Goal: Task Accomplishment & Management: Manage account settings

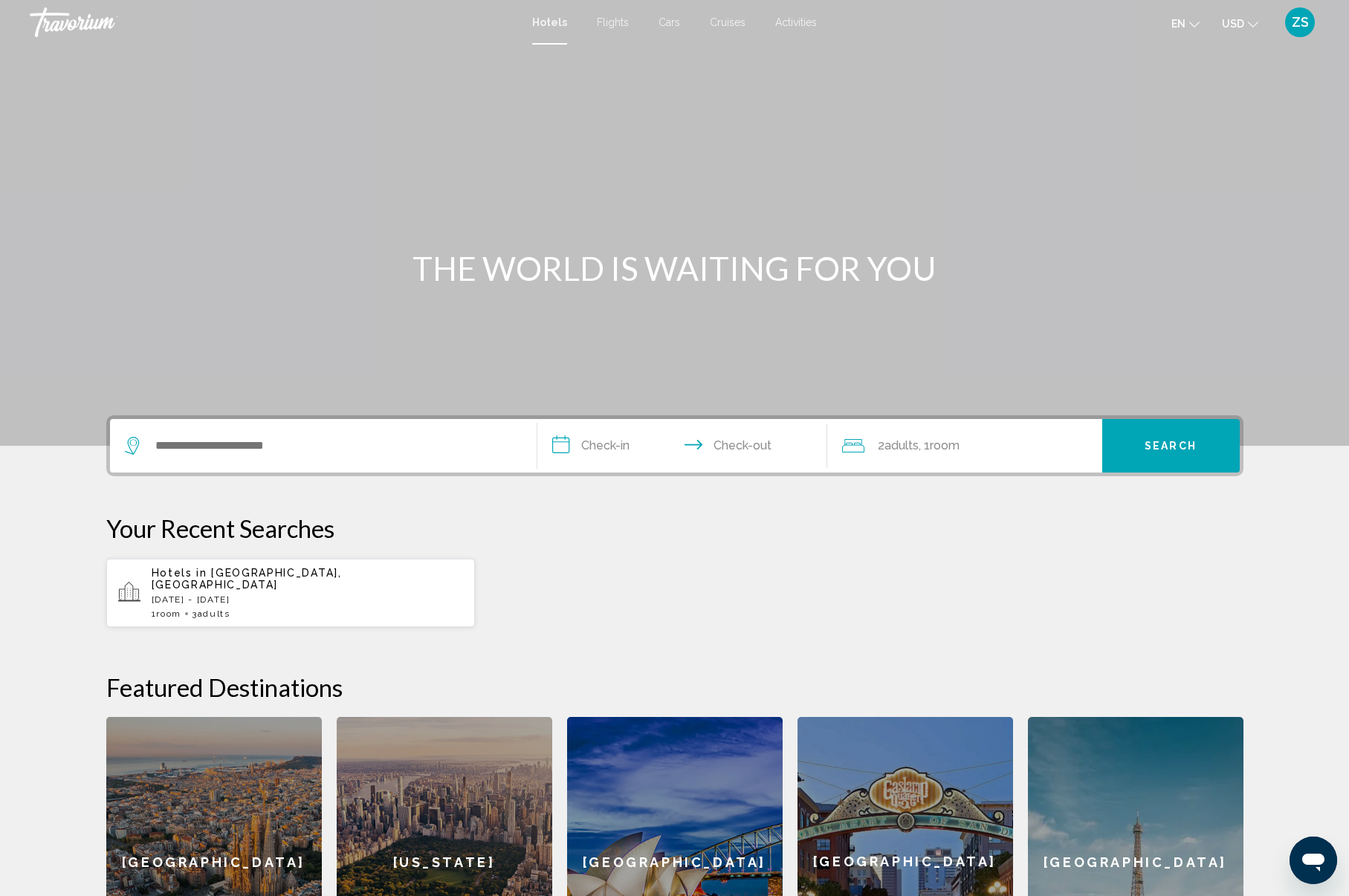
click at [196, 594] on p "[DATE] - [DATE]" at bounding box center [308, 600] width 312 height 11
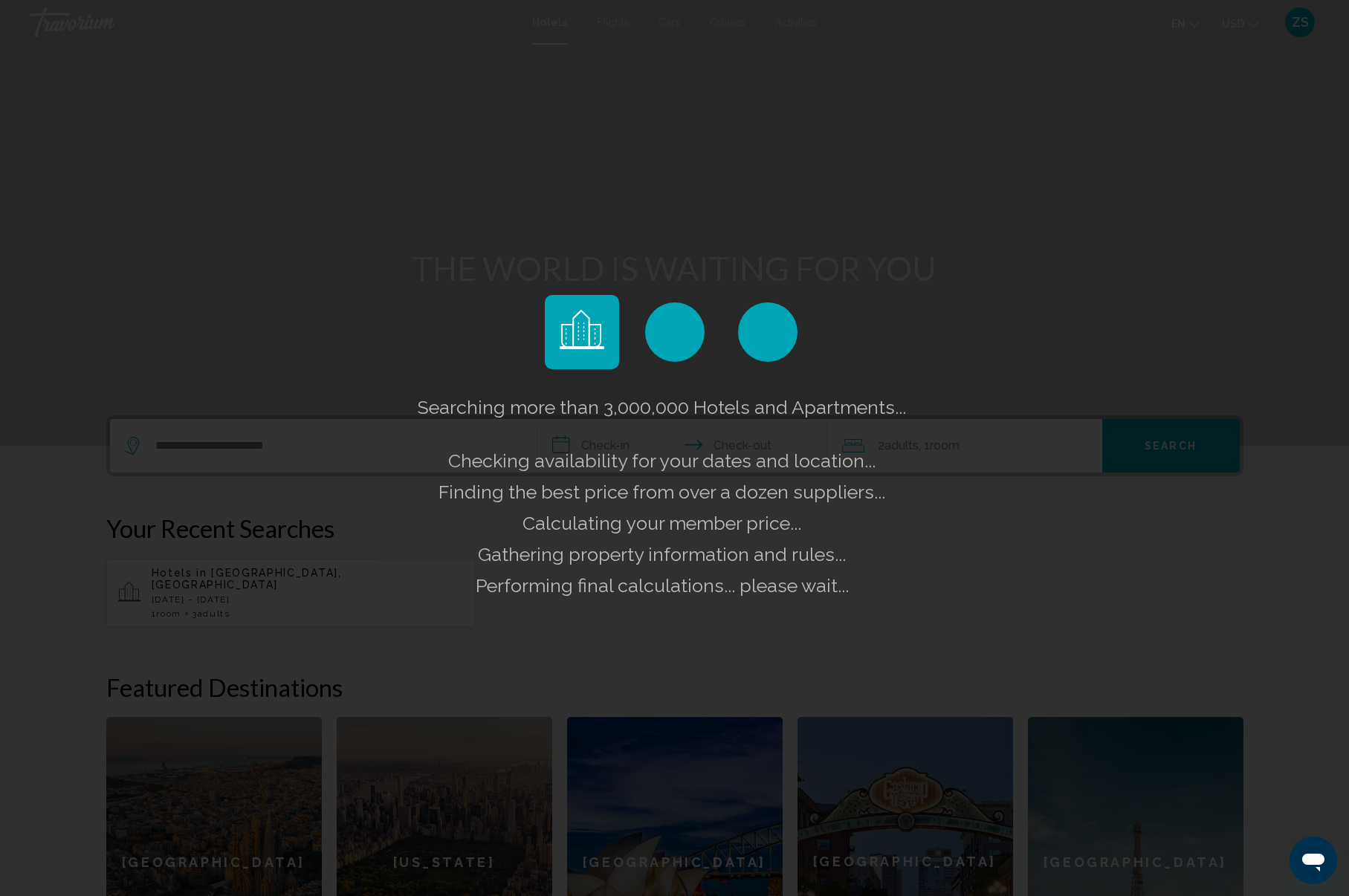
click at [312, 366] on div "Searching more than 3,000,000 Hotels and Apartments... Checking availability fo…" at bounding box center [674, 448] width 1349 height 896
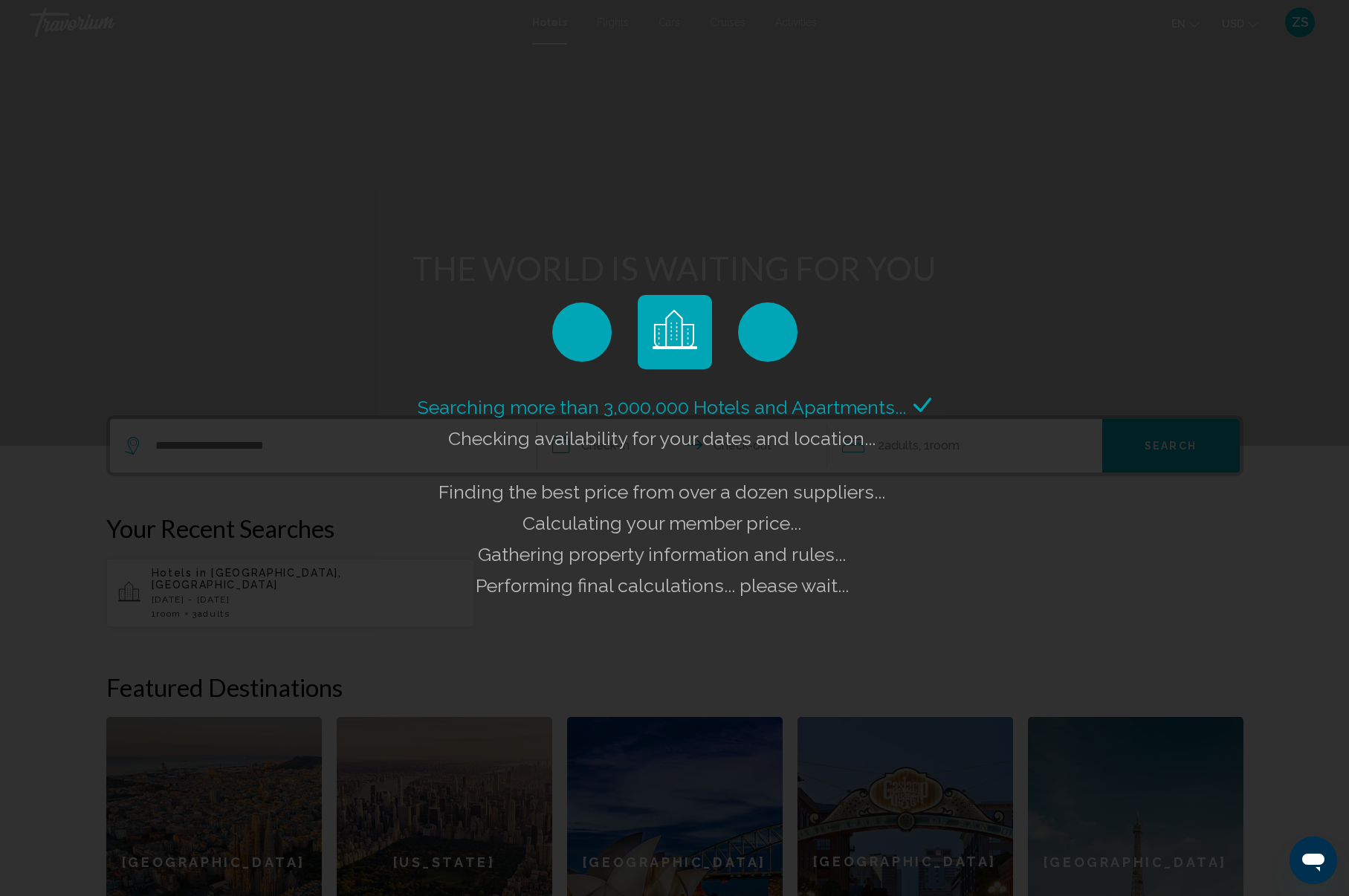
click at [459, 613] on div "Searching more than 3,000,000 Hotels and Apartments... Checking availability fo…" at bounding box center [674, 448] width 1349 height 896
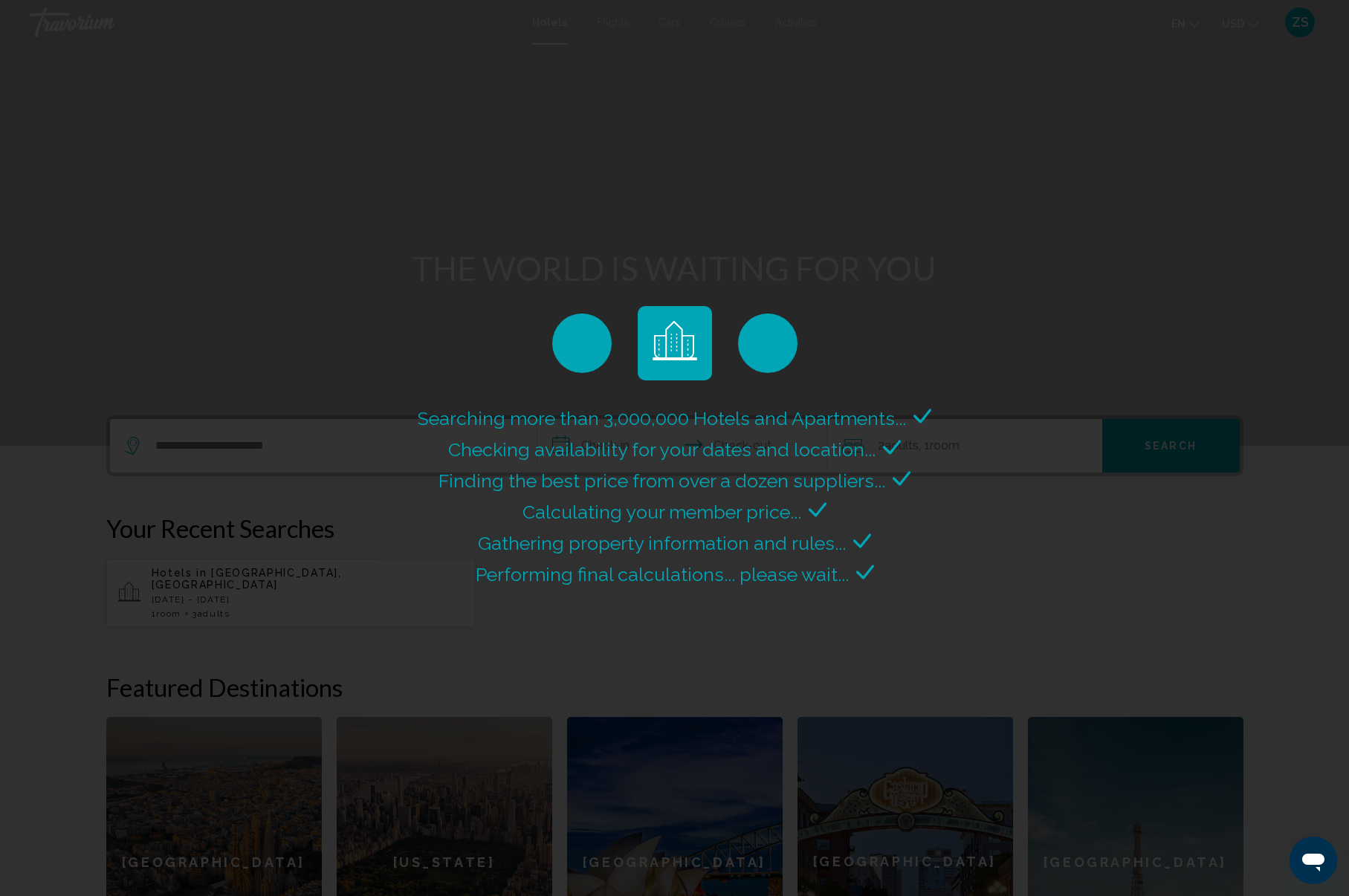
click at [1301, 27] on div "Searching more than 3,000,000 Hotels and Apartments... Checking availability fo…" at bounding box center [674, 448] width 1349 height 896
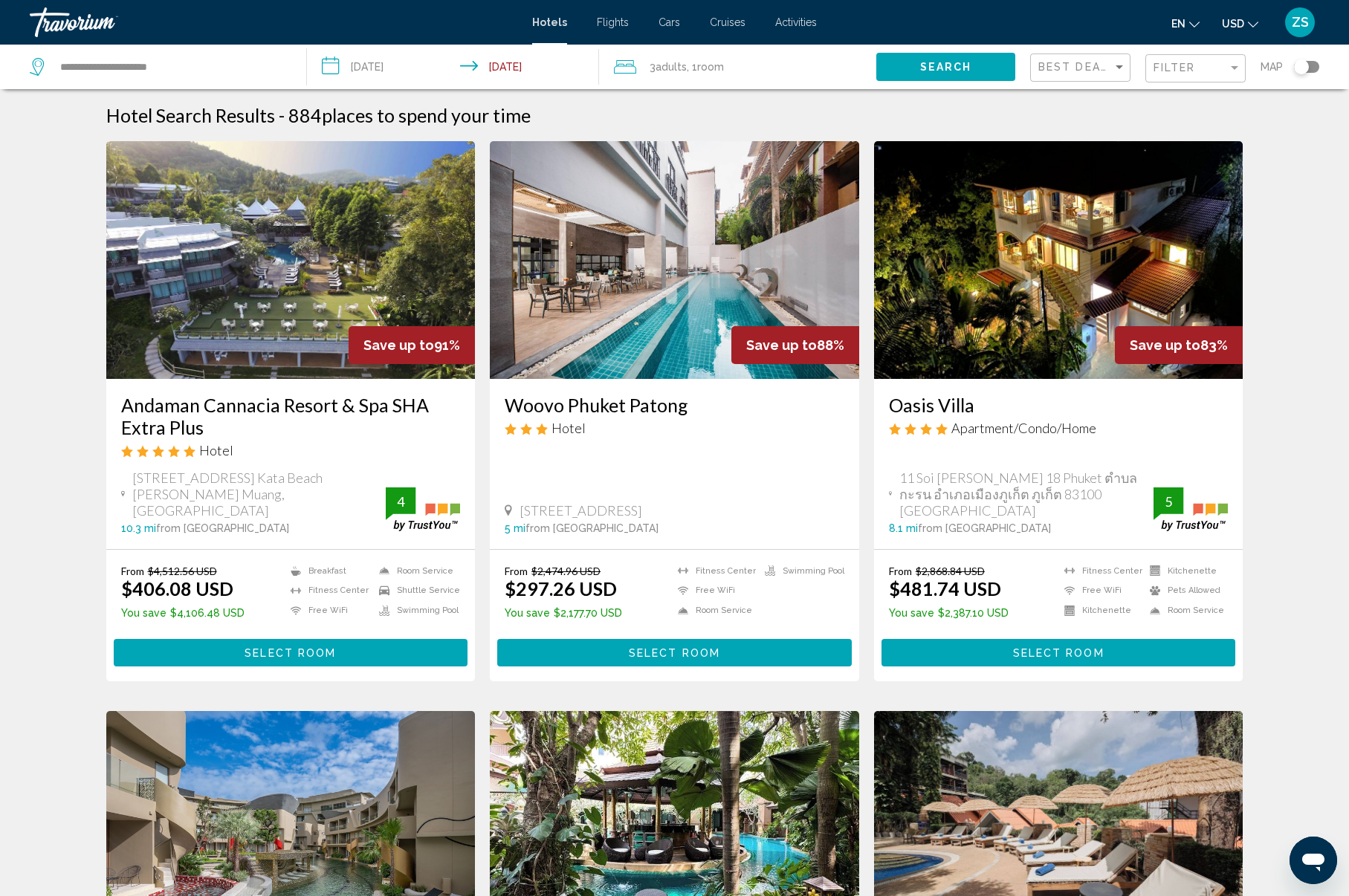
click at [1301, 27] on span "ZS" at bounding box center [1300, 22] width 17 height 15
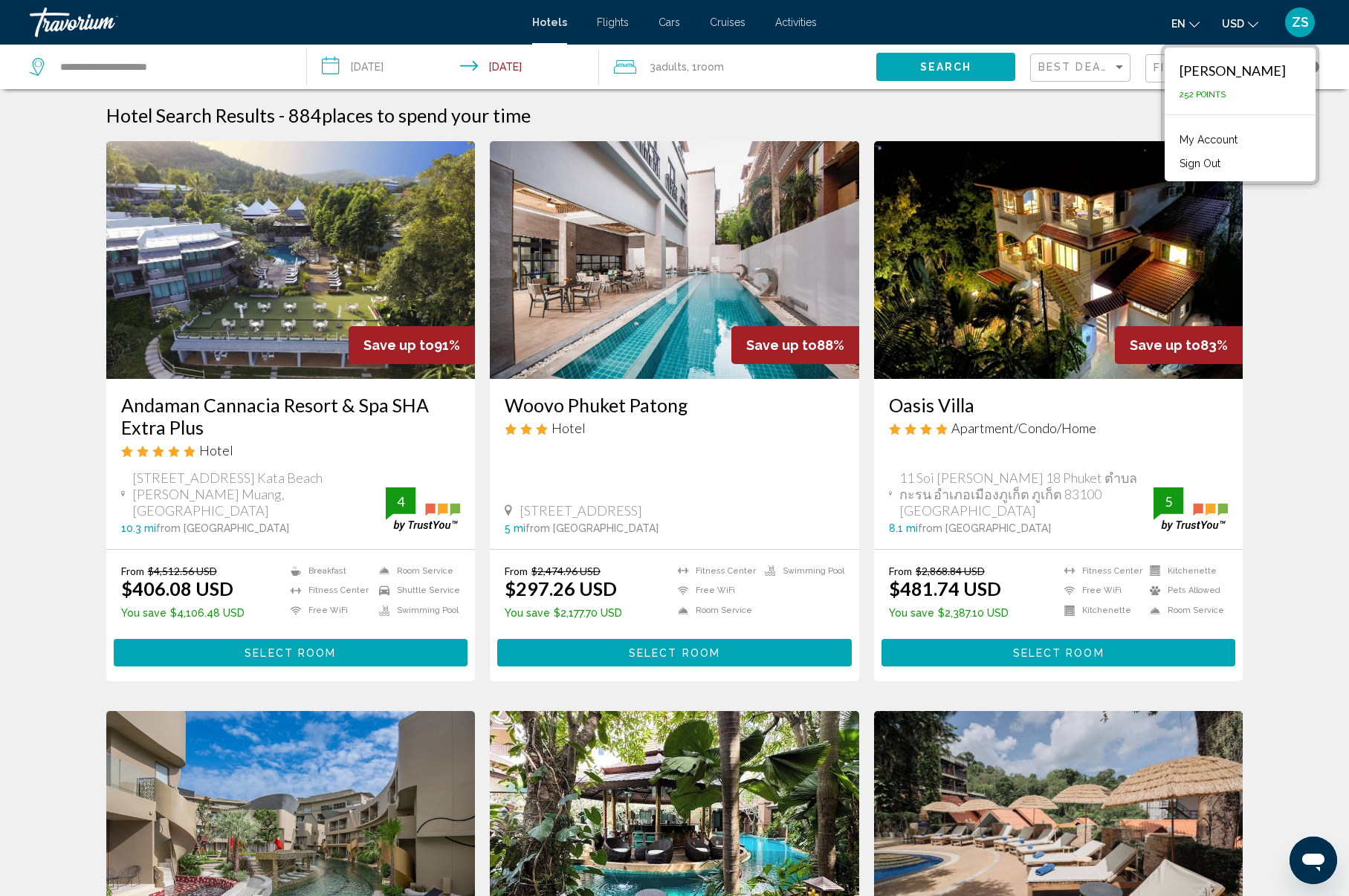
click at [1205, 137] on link "My Account" at bounding box center [1209, 140] width 73 height 20
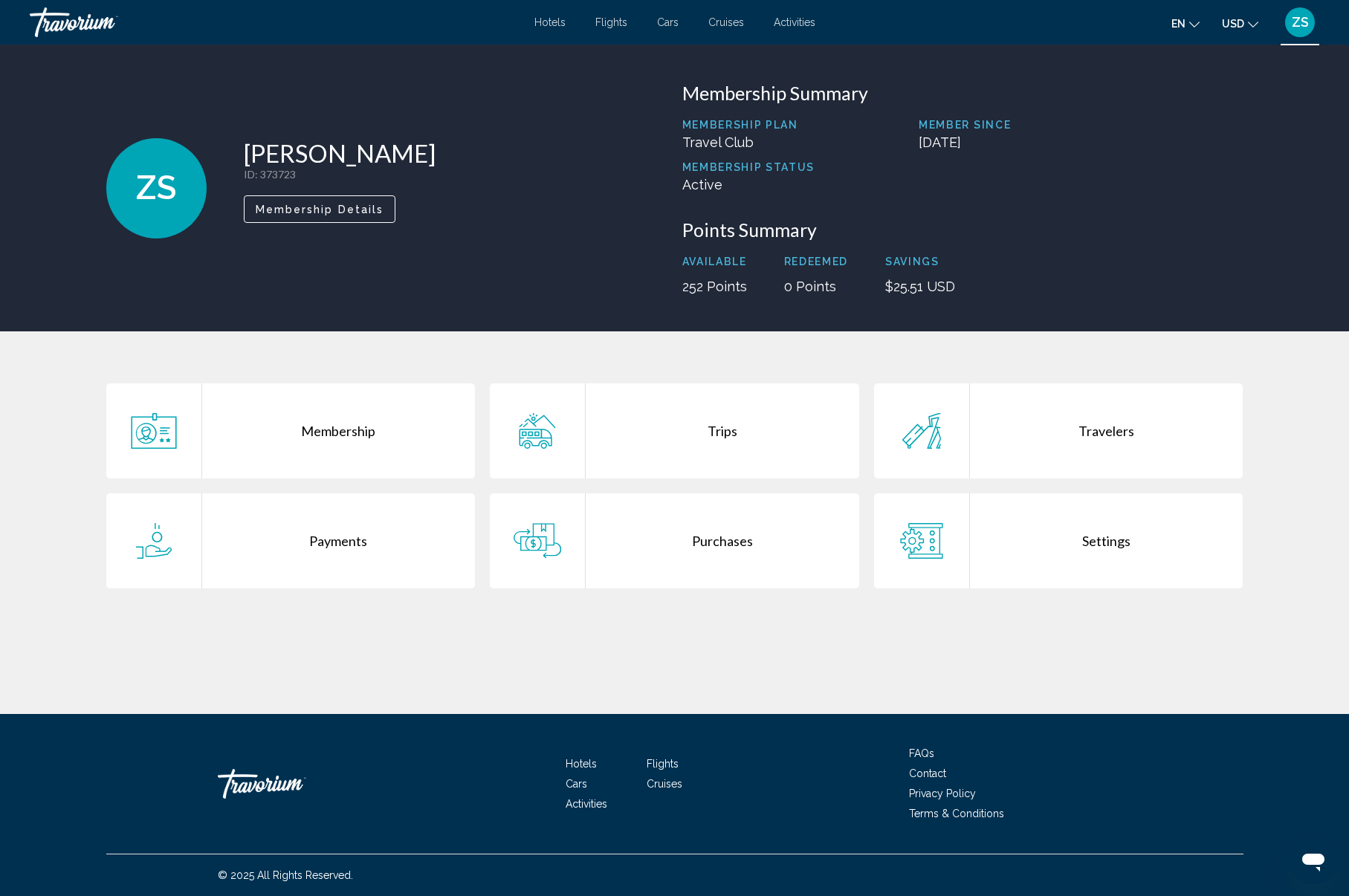
click at [539, 436] on icon "Main content" at bounding box center [537, 431] width 47 height 36
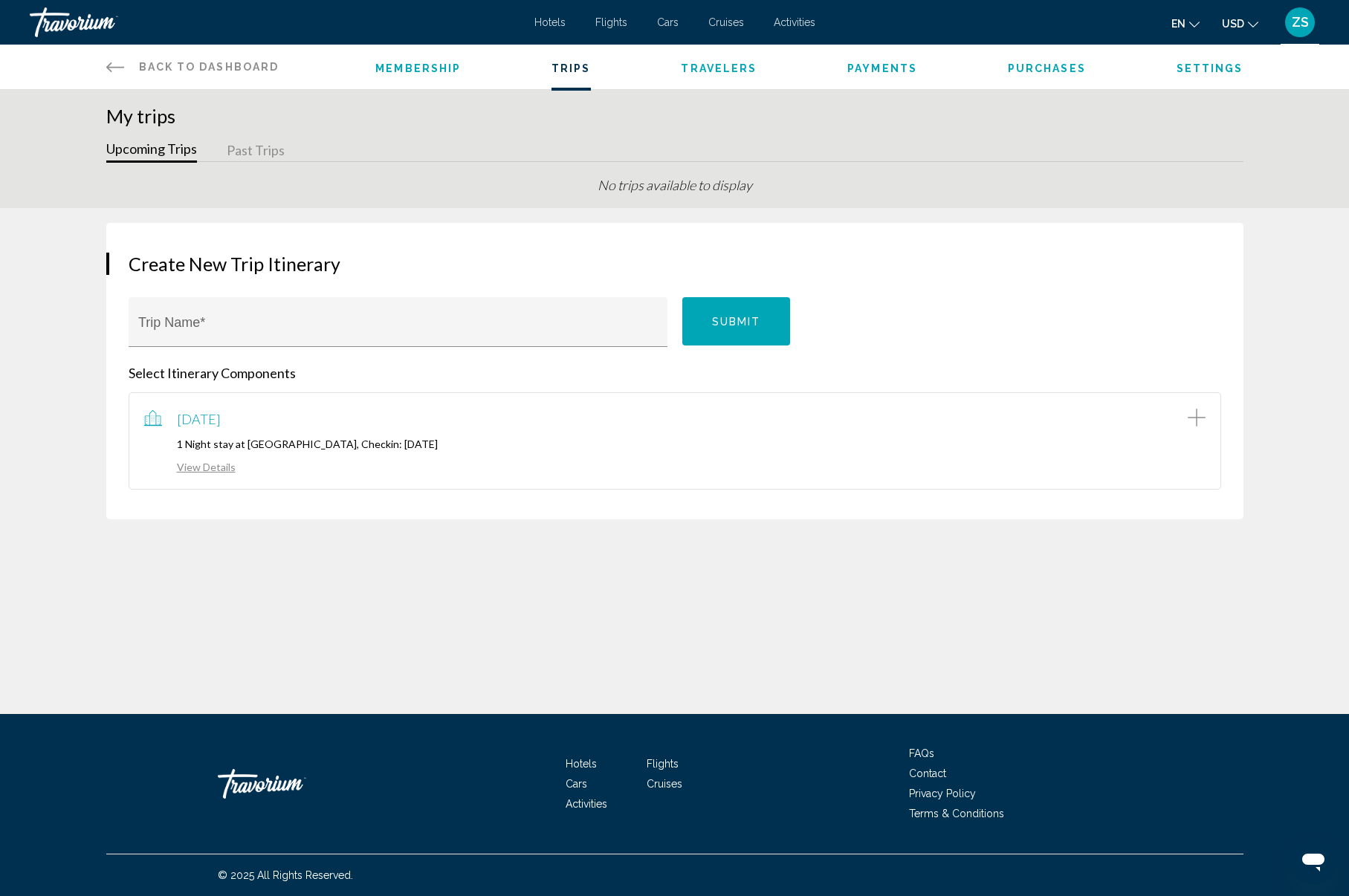
click at [254, 153] on button "Past Trips" at bounding box center [255, 151] width 58 height 23
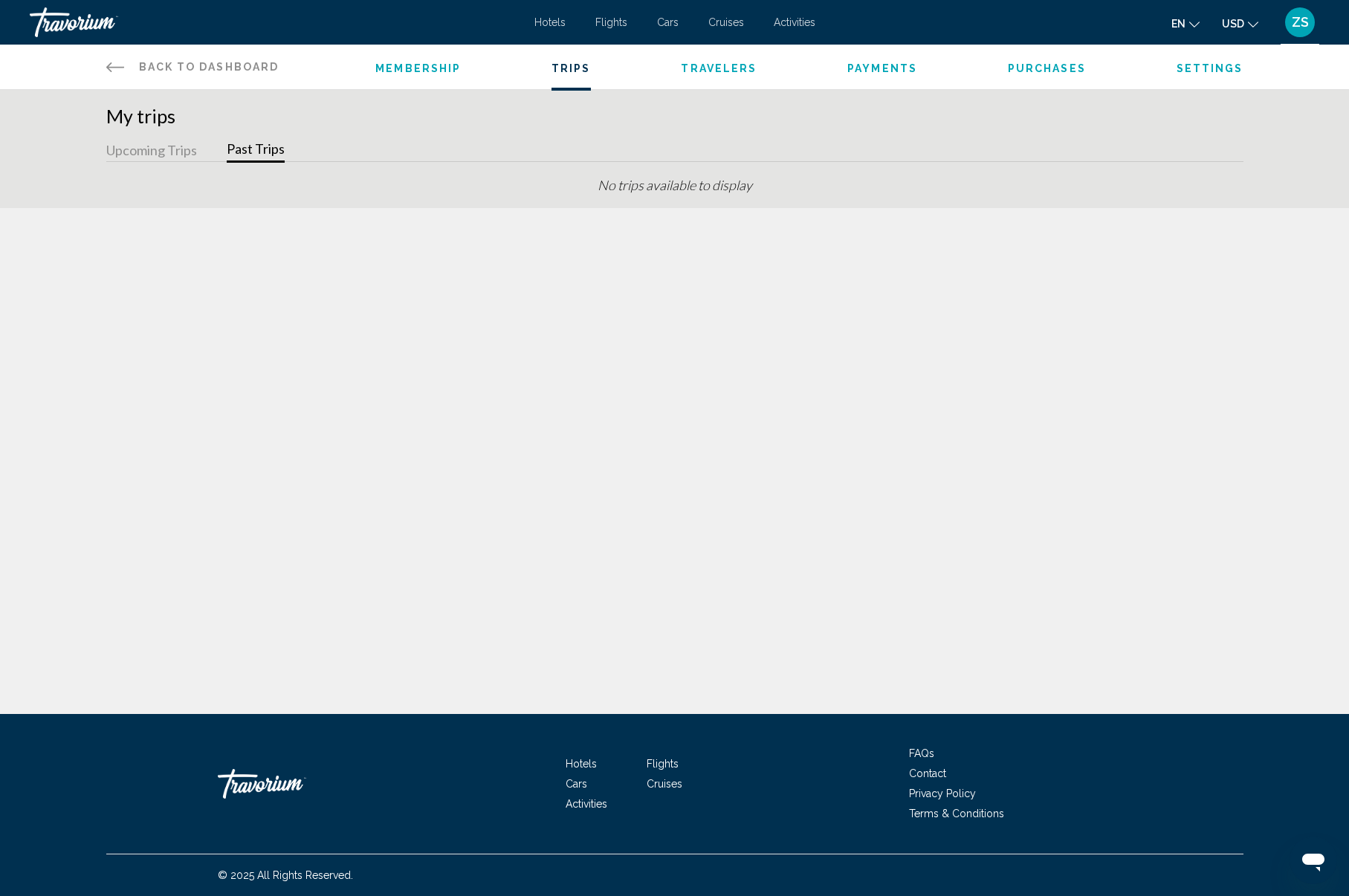
click at [146, 157] on button "Upcoming Trips" at bounding box center [152, 151] width 91 height 23
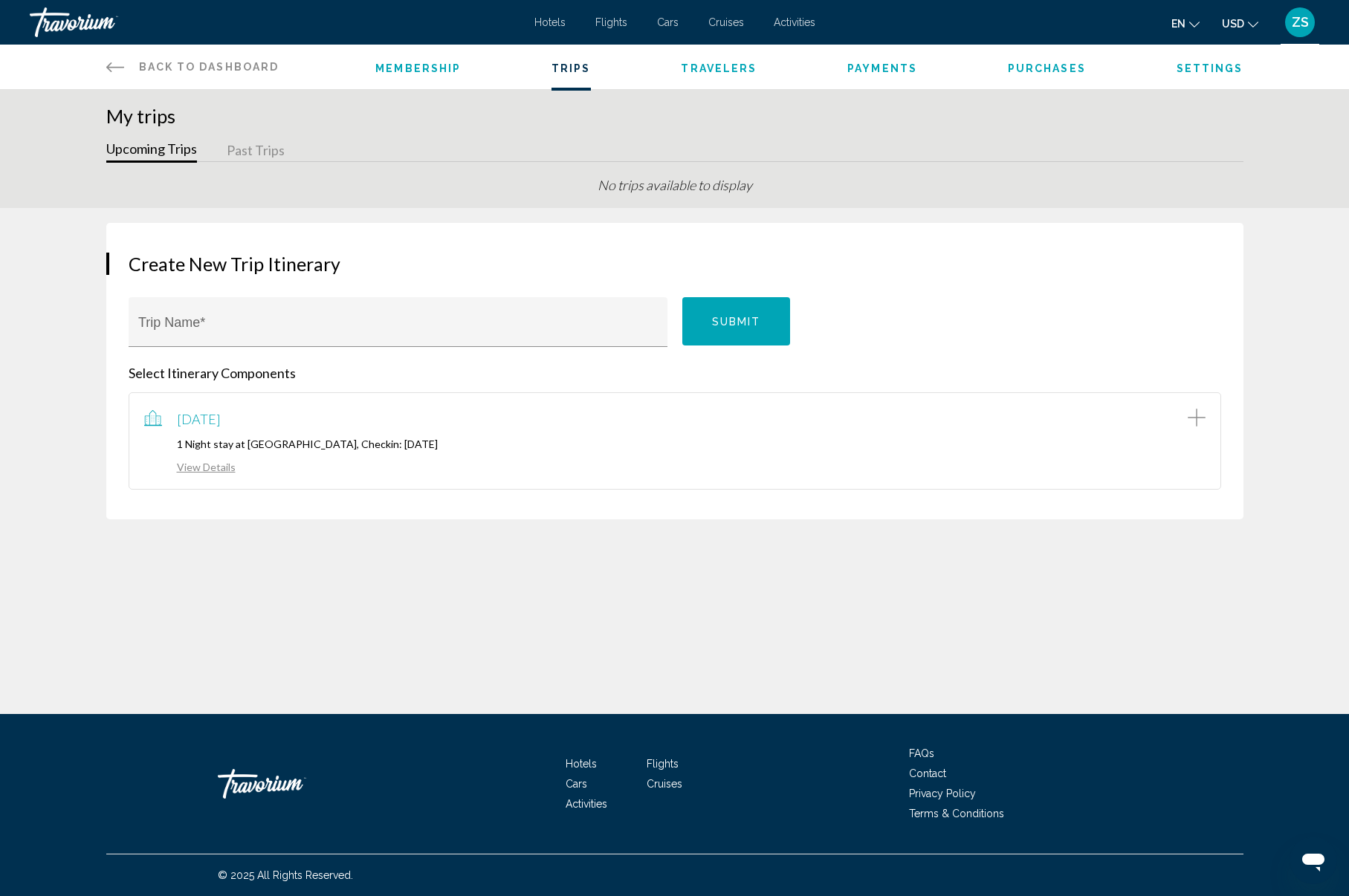
click at [1190, 24] on icon "Change language" at bounding box center [1195, 25] width 11 height 11
click at [1165, 156] on button "русский" at bounding box center [1153, 156] width 69 height 20
click at [960, 126] on h1 "My trips" at bounding box center [674, 115] width 1137 height 22
click at [170, 322] on input "Trip Name *" at bounding box center [397, 328] width 519 height 15
click at [262, 149] on button "Past Trips" at bounding box center [255, 151] width 58 height 23
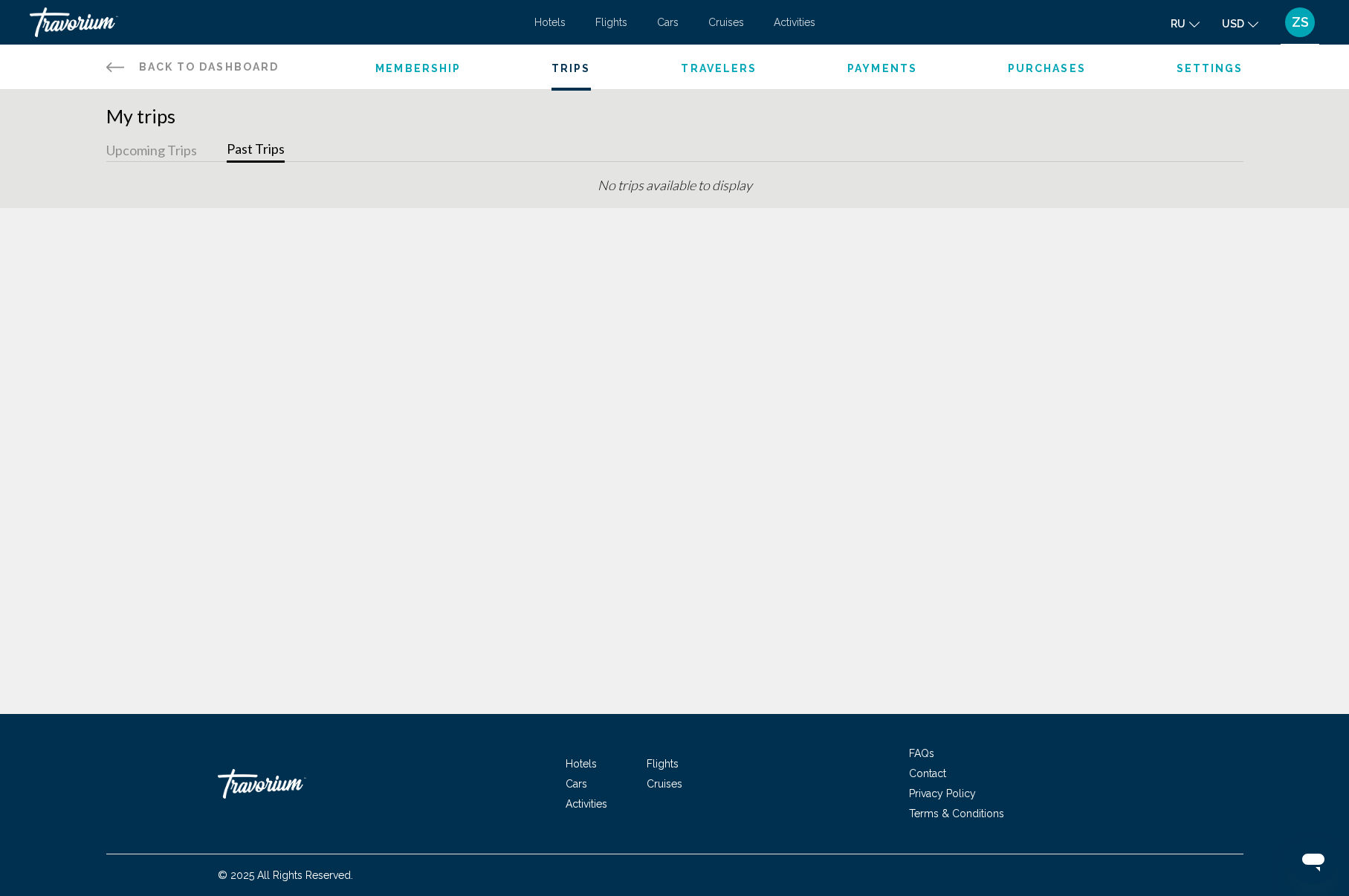
click at [168, 157] on button "Upcoming Trips" at bounding box center [152, 151] width 91 height 23
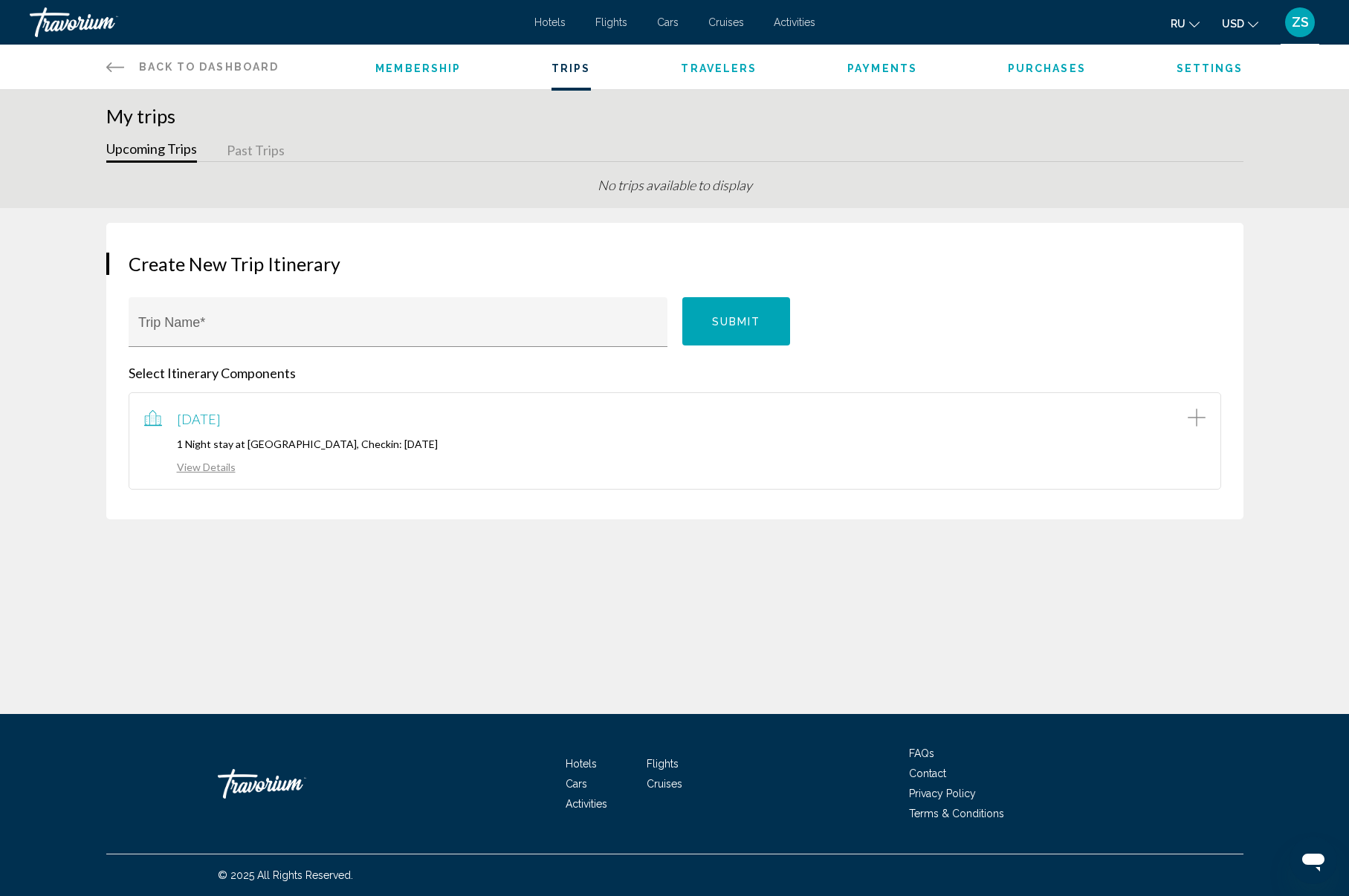
click at [870, 65] on span "Payments" at bounding box center [882, 68] width 70 height 12
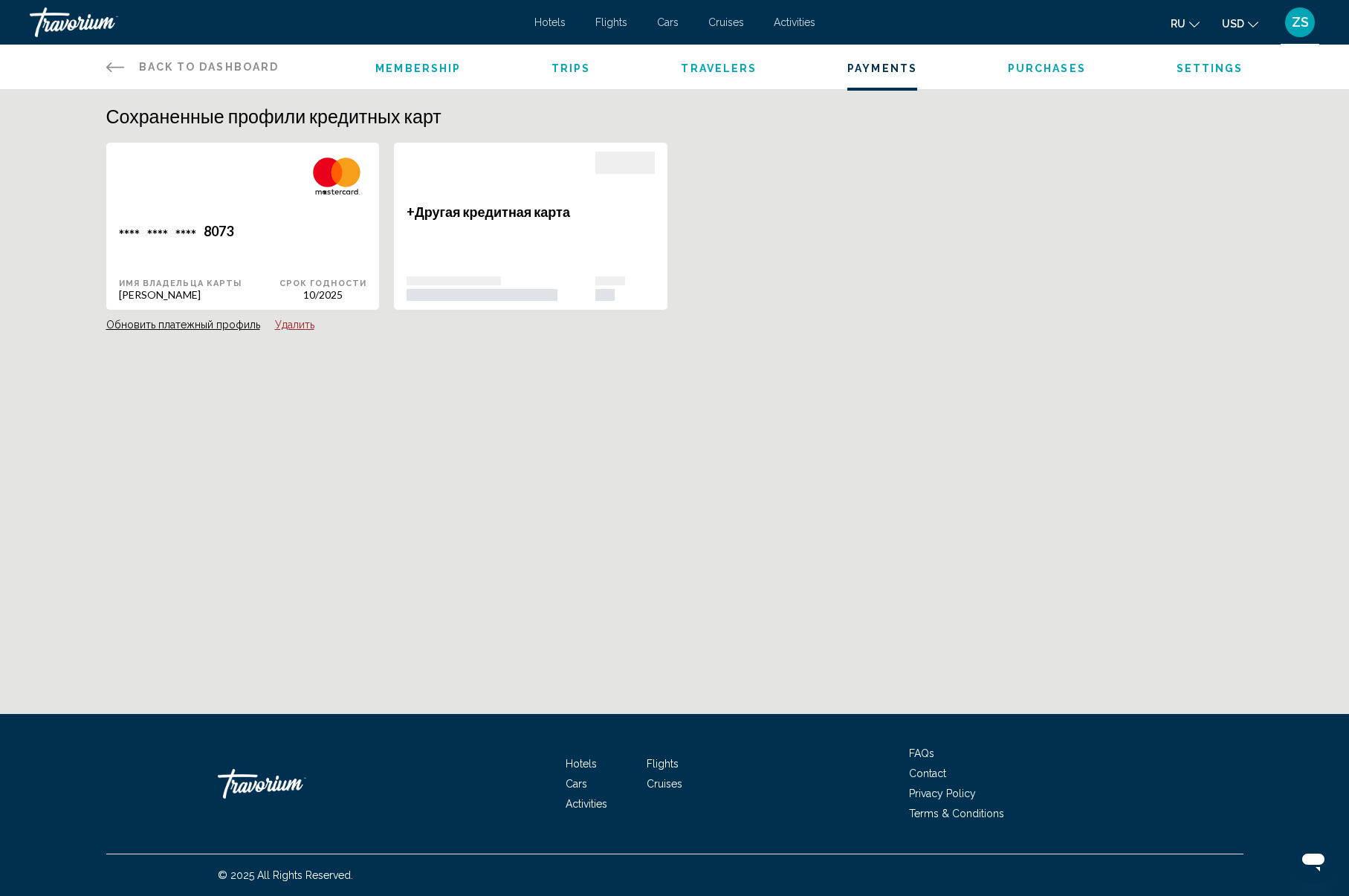
click at [1046, 67] on span "Purchases" at bounding box center [1046, 68] width 78 height 12
